Goal: Obtain resource: Obtain resource

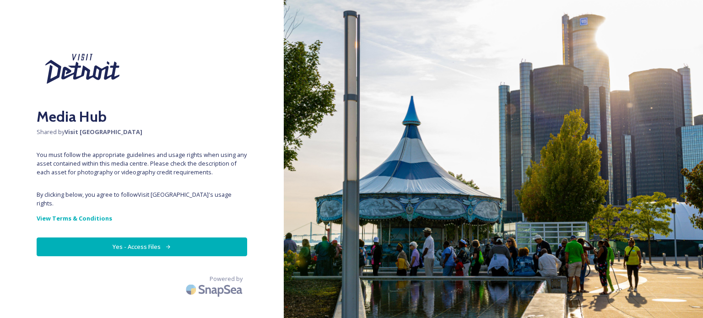
click at [149, 244] on button "Yes - Access Files" at bounding box center [142, 246] width 210 height 19
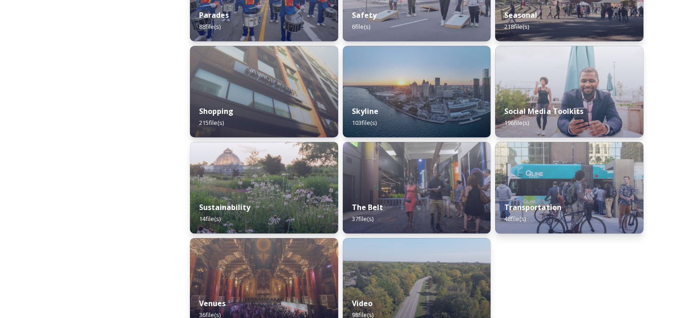
scroll to position [889, 0]
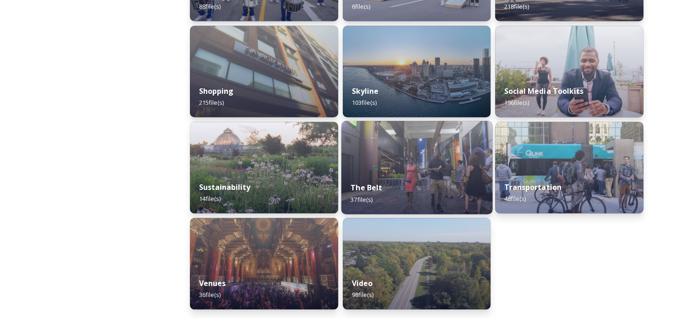
click at [371, 153] on img at bounding box center [416, 167] width 151 height 93
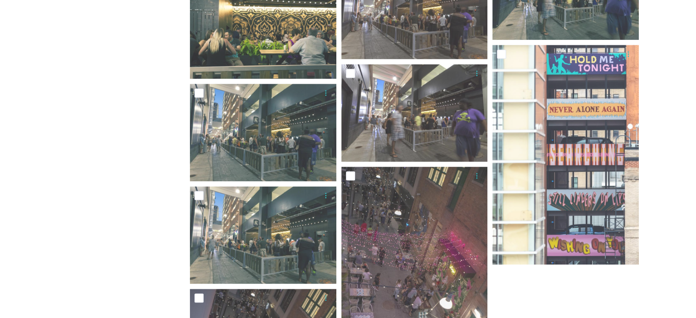
scroll to position [1098, 0]
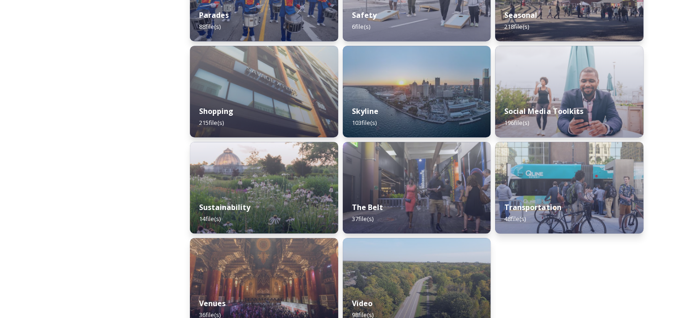
scroll to position [889, 0]
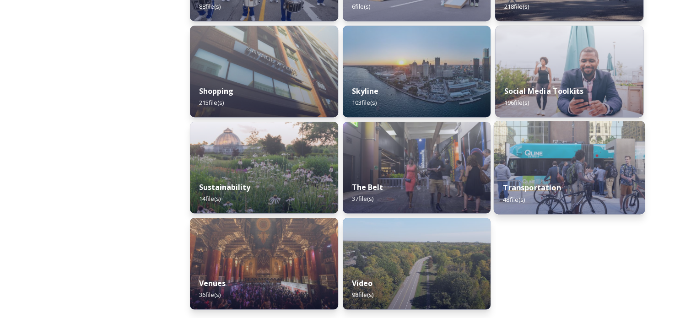
click at [543, 181] on div "Transportation 48 file(s)" at bounding box center [569, 193] width 151 height 42
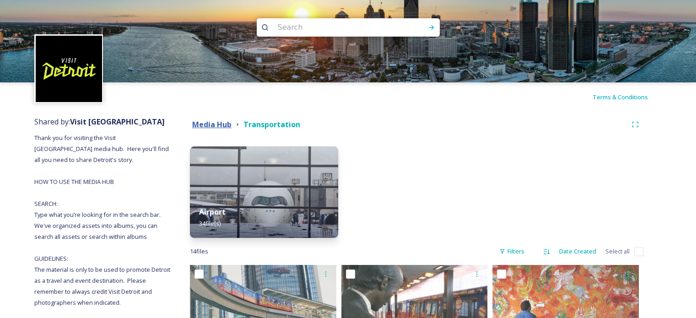
click at [197, 124] on strong "Media Hub" at bounding box center [211, 124] width 39 height 10
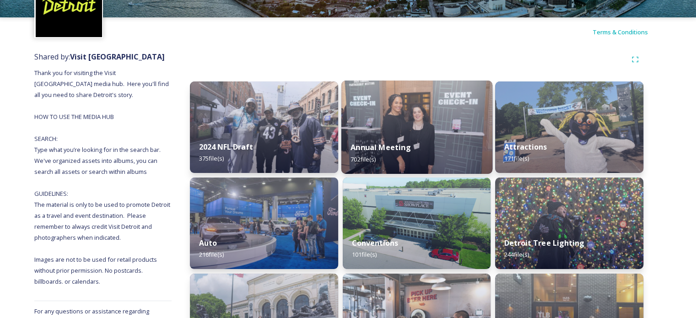
scroll to position [183, 0]
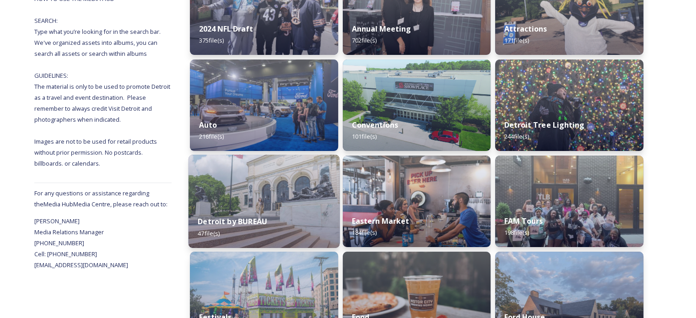
click at [296, 212] on div "Detroit by BUREAU 47 file(s)" at bounding box center [263, 227] width 151 height 42
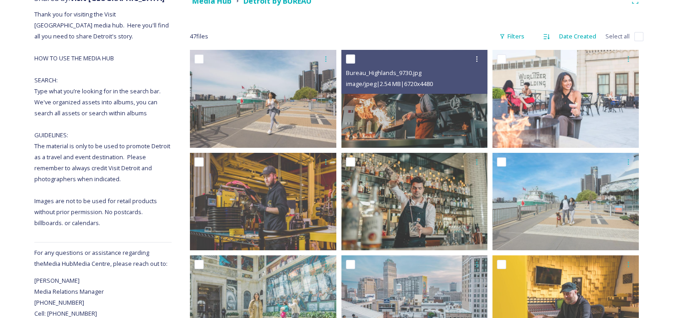
scroll to position [112, 0]
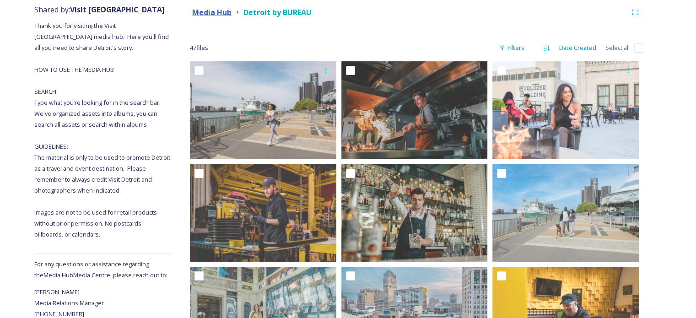
click at [227, 13] on strong "Media Hub" at bounding box center [211, 12] width 39 height 10
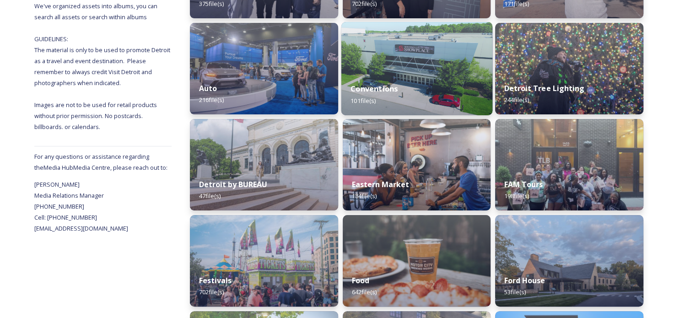
scroll to position [274, 0]
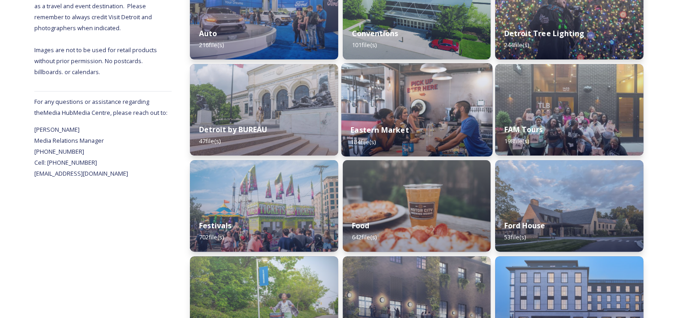
click at [396, 112] on img at bounding box center [416, 109] width 151 height 93
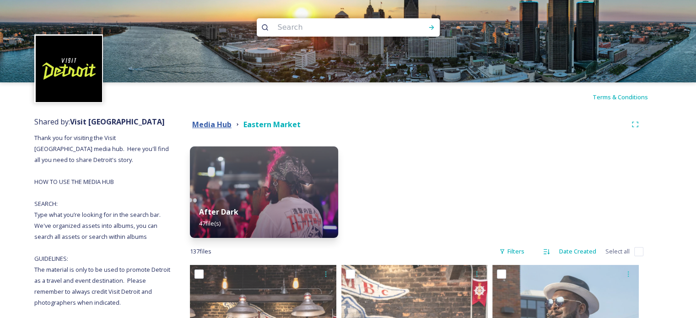
click at [219, 121] on strong "Media Hub" at bounding box center [211, 124] width 39 height 10
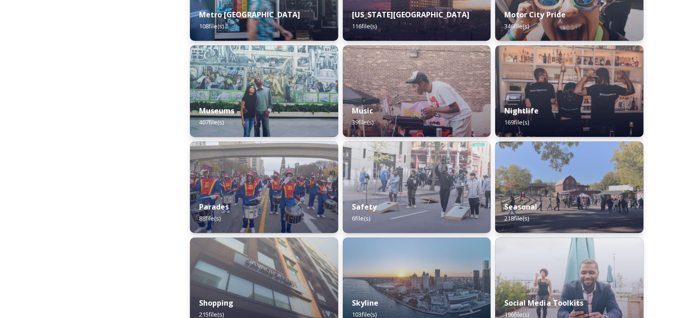
scroll to position [778, 0]
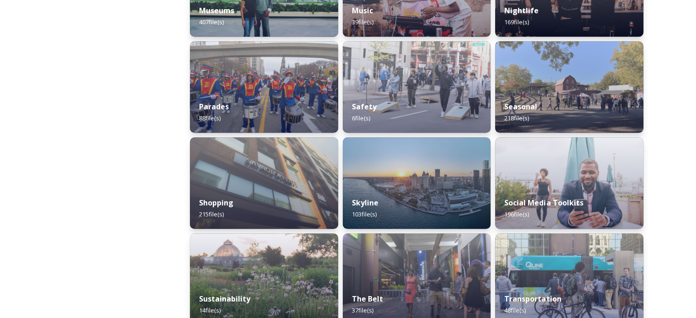
click at [427, 188] on div "Skyline 103 file(s)" at bounding box center [417, 208] width 148 height 41
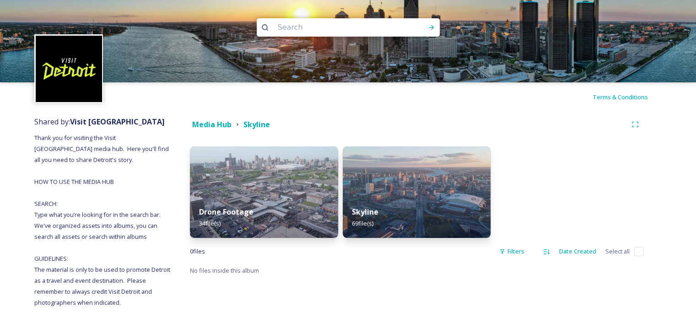
click at [427, 188] on img at bounding box center [417, 191] width 148 height 91
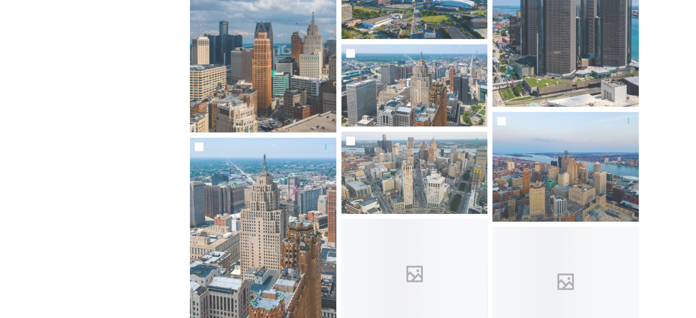
scroll to position [2059, 0]
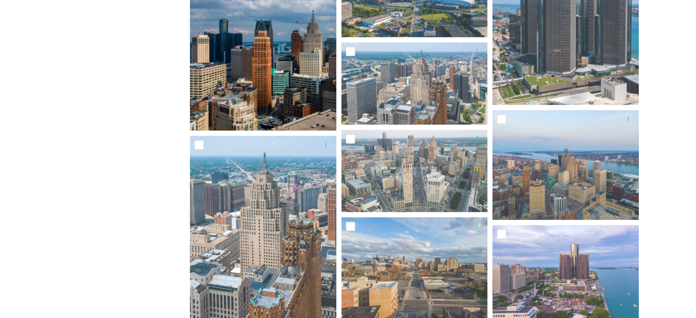
click at [235, 104] on img at bounding box center [263, 39] width 146 height 183
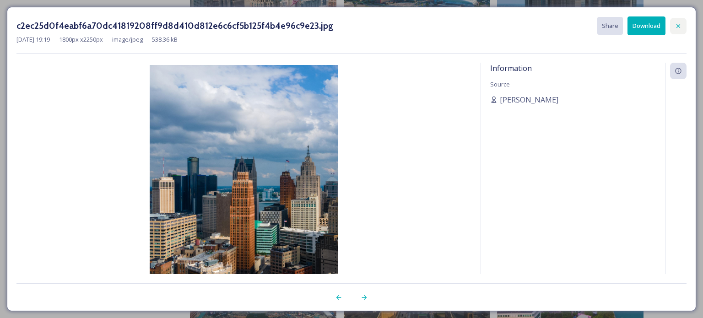
click at [678, 23] on icon at bounding box center [677, 25] width 7 height 7
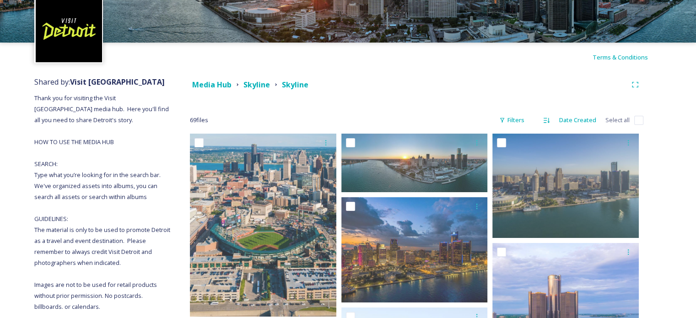
scroll to position [0, 0]
